Goal: Find specific page/section: Find specific page/section

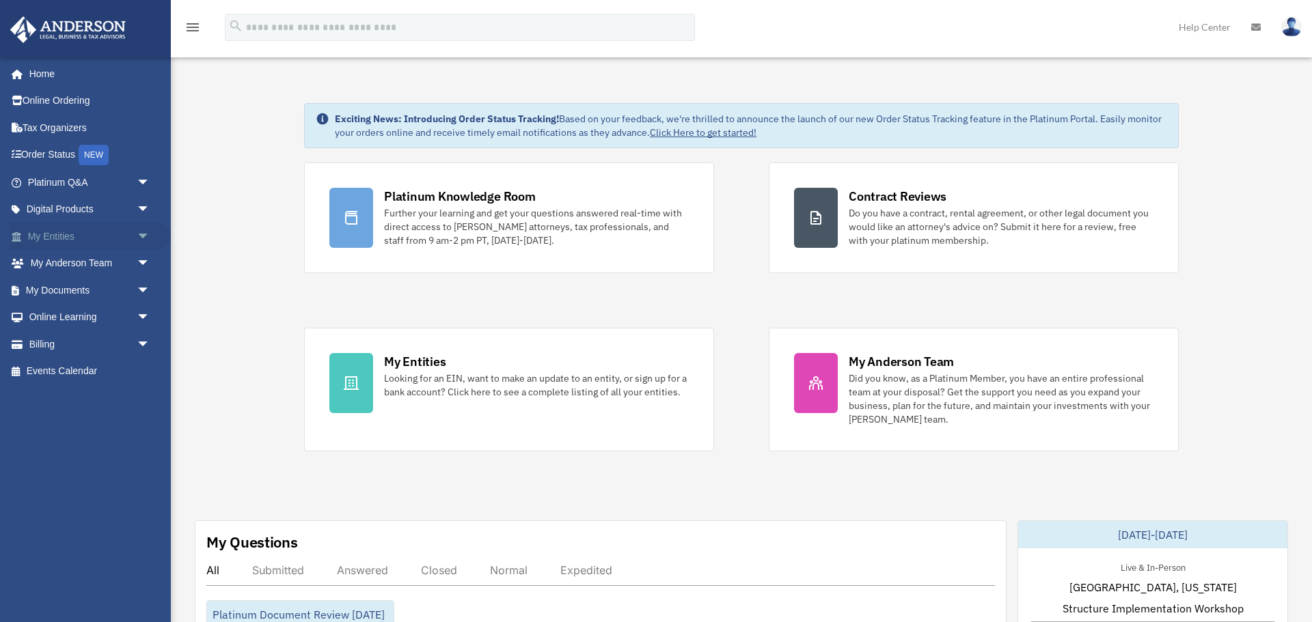
click at [59, 239] on link "My Entities arrow_drop_down" at bounding box center [90, 236] width 161 height 27
click at [61, 293] on link "My Documents arrow_drop_down" at bounding box center [90, 290] width 161 height 27
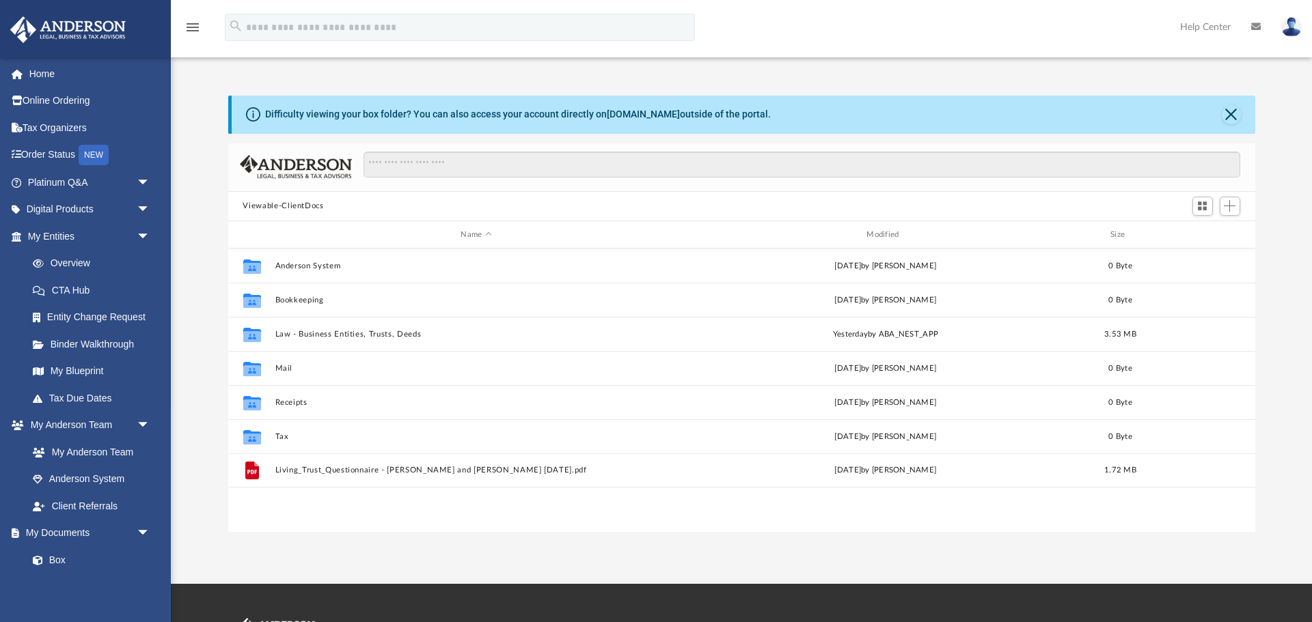
scroll to position [311, 1027]
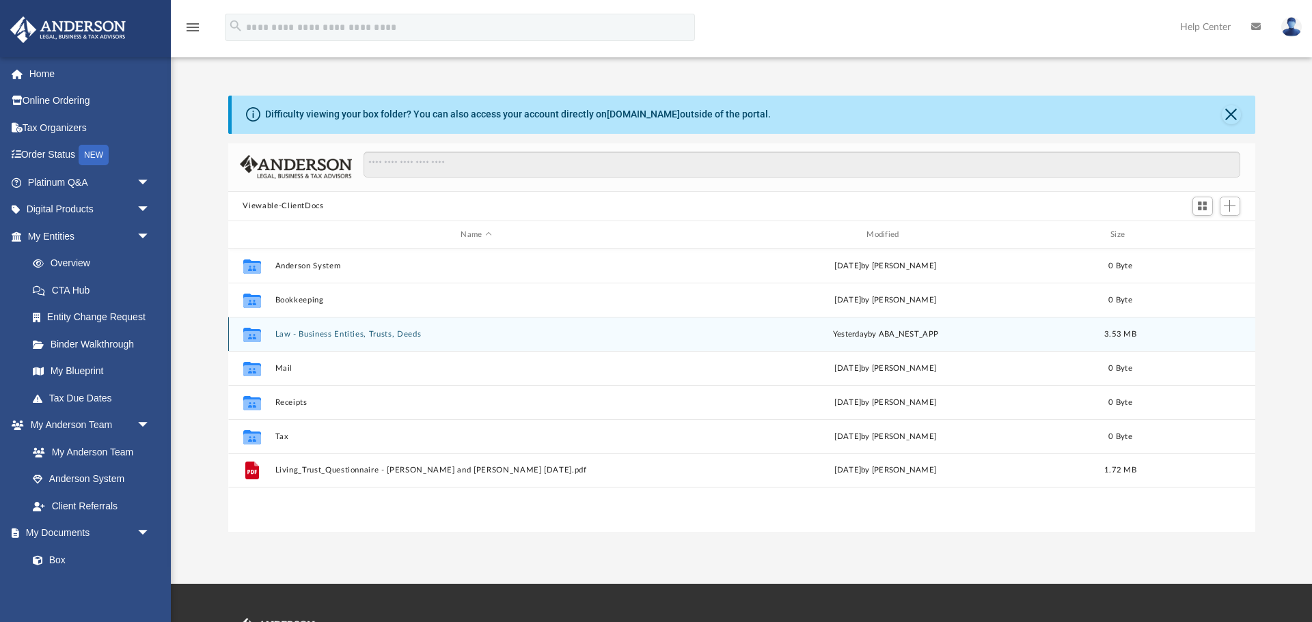
click at [312, 336] on button "Law - Business Entities, Trusts, Deeds" at bounding box center [476, 334] width 403 height 9
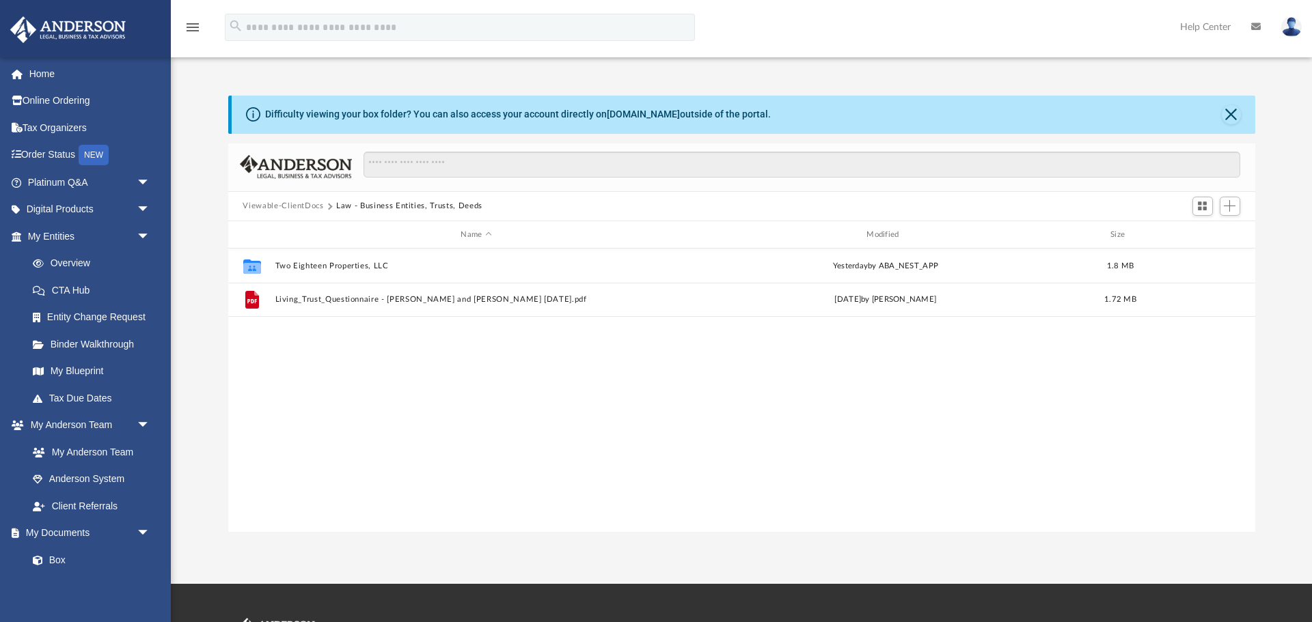
click at [301, 206] on button "Viewable-ClientDocs" at bounding box center [283, 206] width 81 height 12
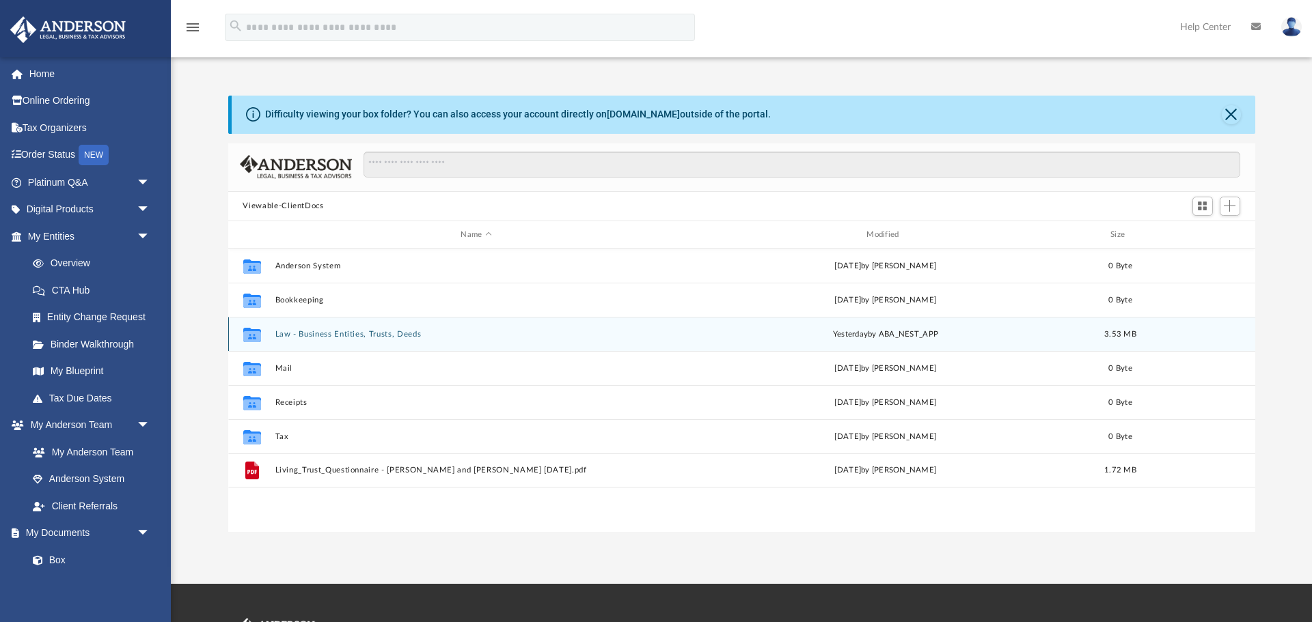
click at [325, 335] on button "Law - Business Entities, Trusts, Deeds" at bounding box center [476, 334] width 403 height 9
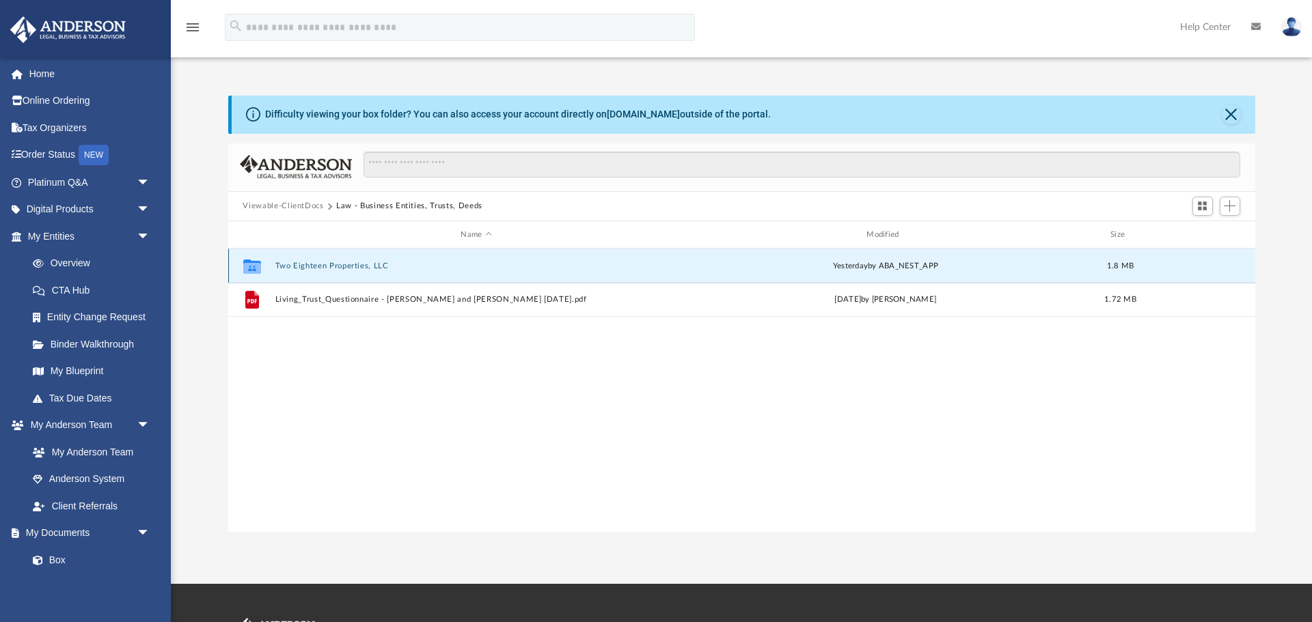
click at [334, 267] on button "Two Eighteen Properties, LLC" at bounding box center [476, 266] width 403 height 9
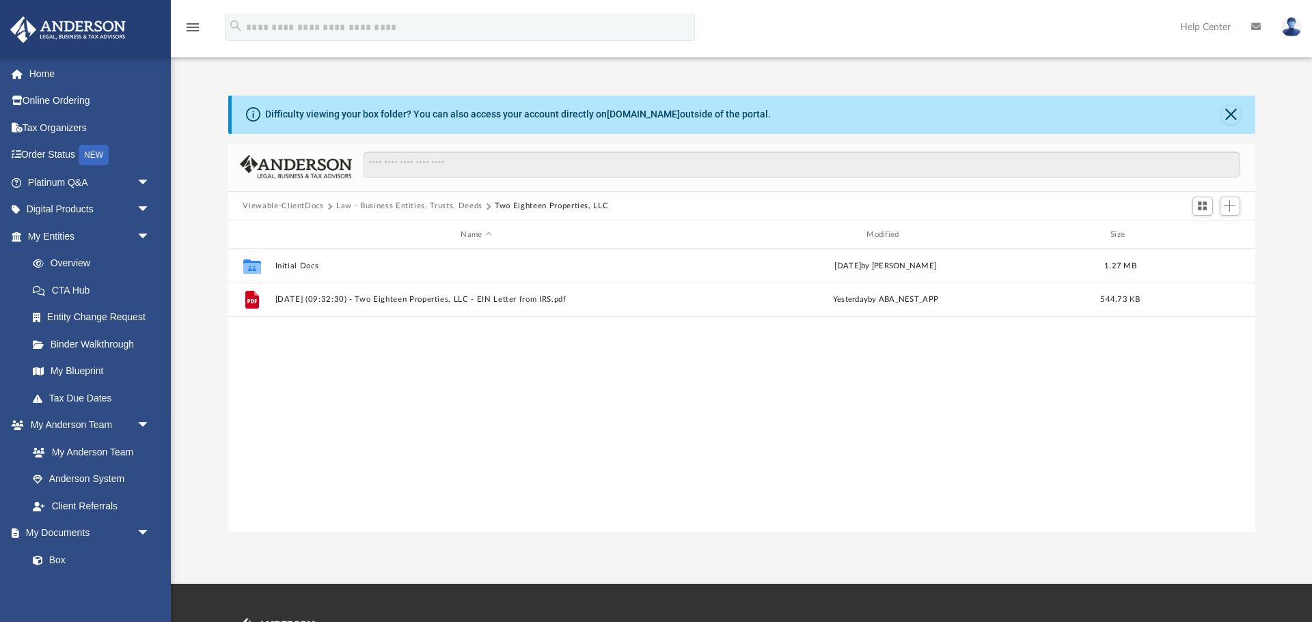
click at [391, 205] on button "Law - Business Entities, Trusts, Deeds" at bounding box center [409, 206] width 146 height 12
click at [448, 413] on div "Collaborated Folder Two Eighteen Properties, LLC yesterday by ABA_NEST_APP 1.8 …" at bounding box center [741, 390] width 1027 height 283
